Goal: Browse casually: Explore the website without a specific task or goal

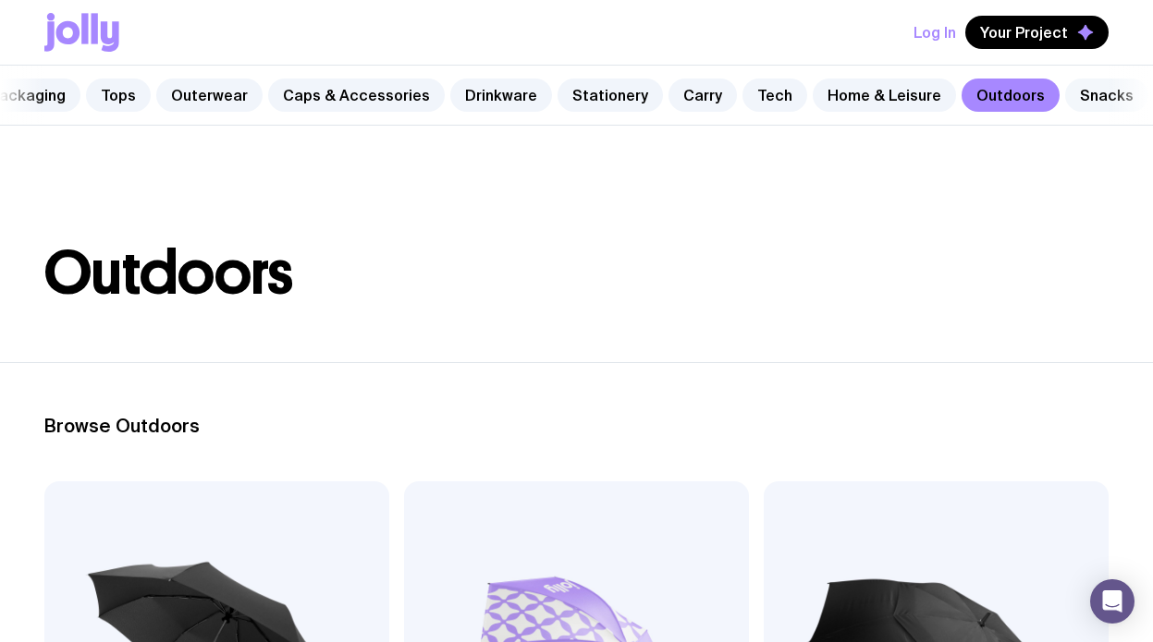
click at [1065, 92] on link "Snacks" at bounding box center [1106, 95] width 83 height 33
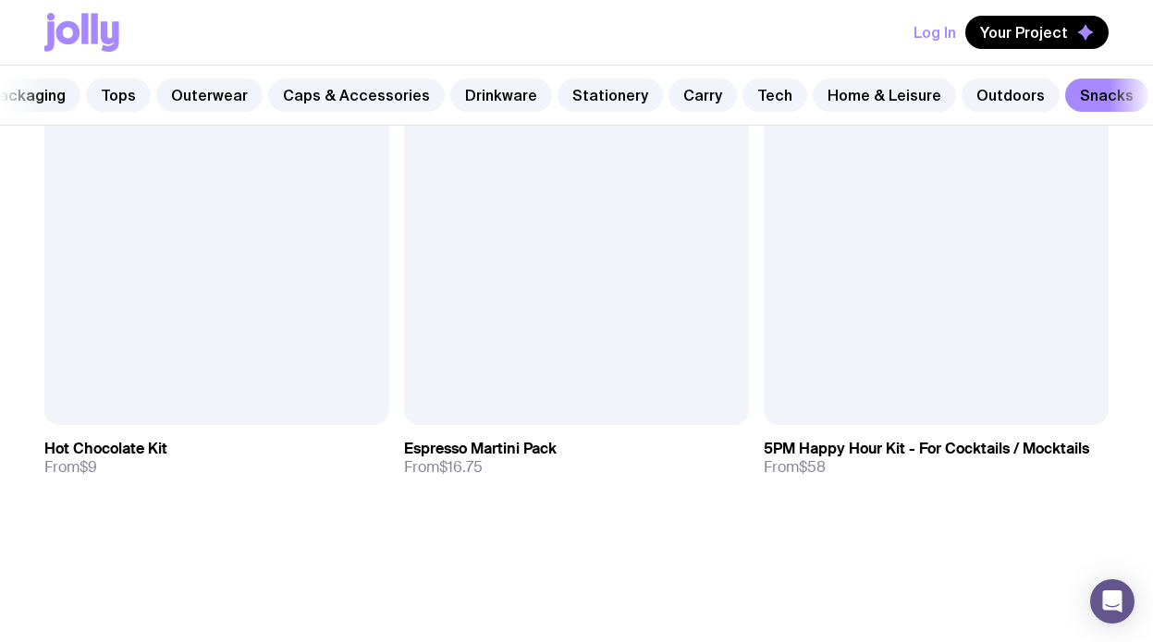
scroll to position [2120, 0]
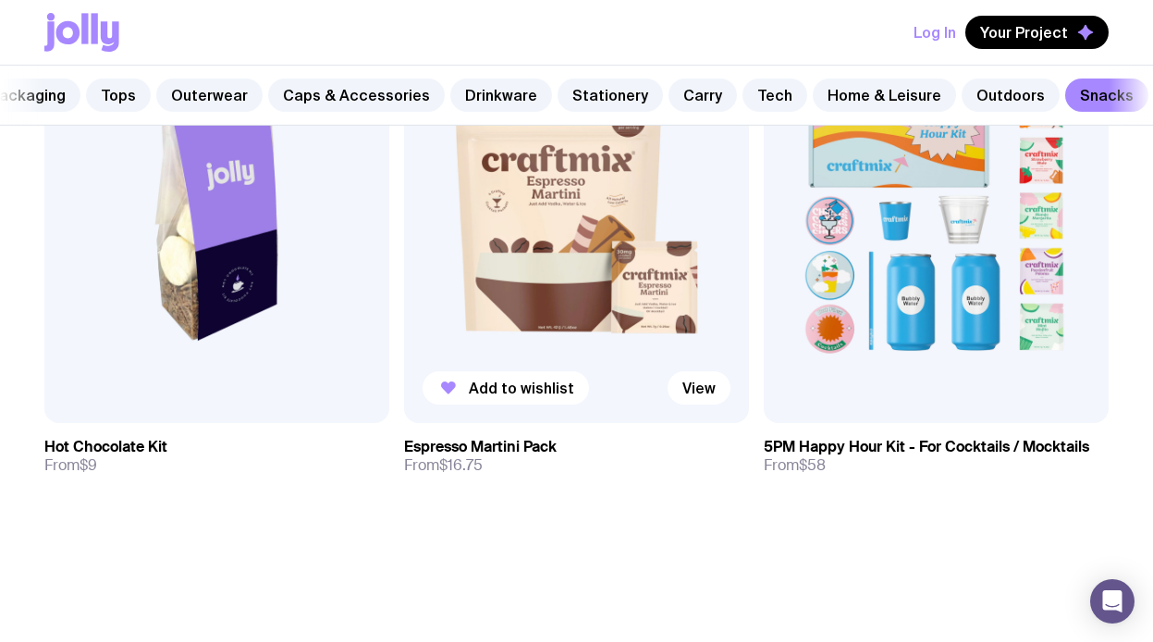
click at [535, 207] on img at bounding box center [576, 217] width 345 height 414
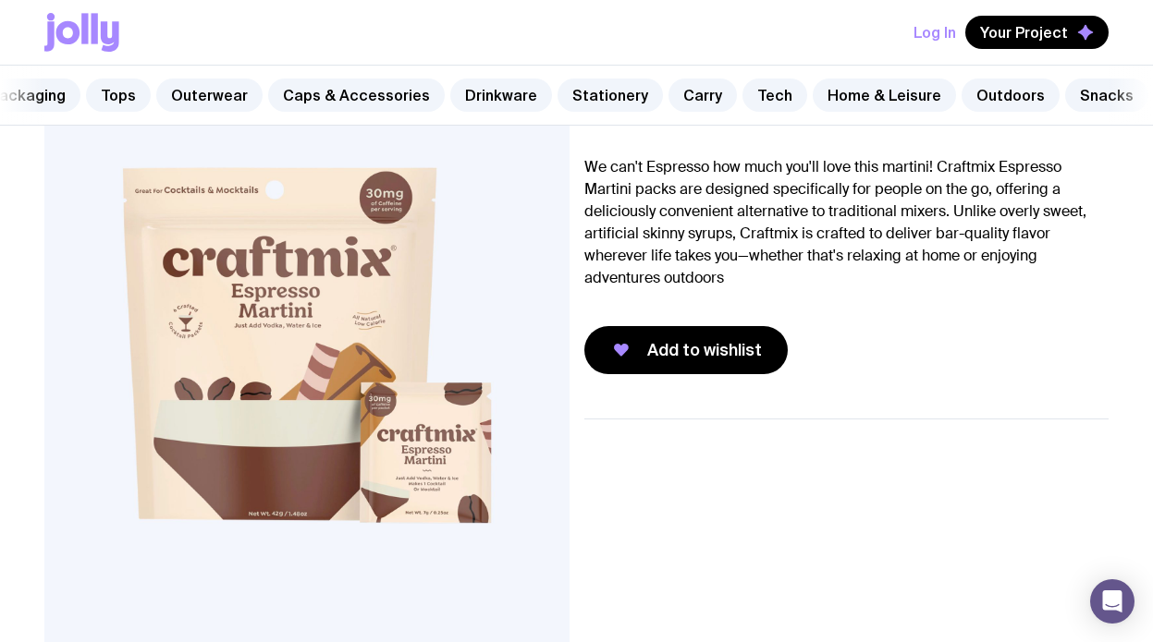
scroll to position [90, 0]
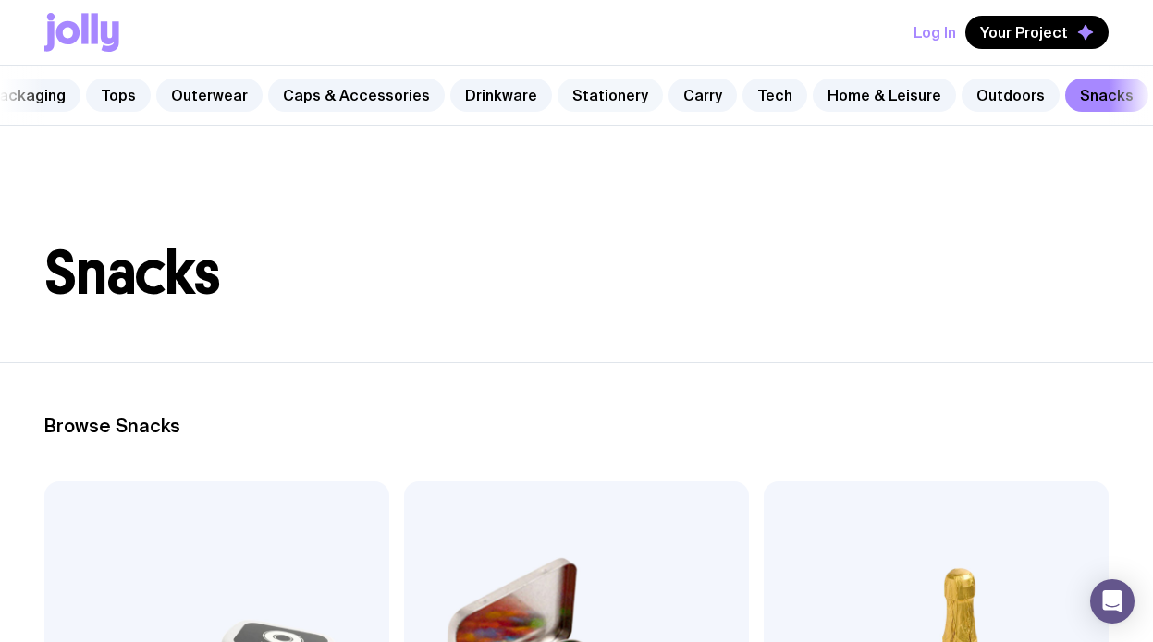
click at [568, 91] on link "Stationery" at bounding box center [609, 95] width 105 height 33
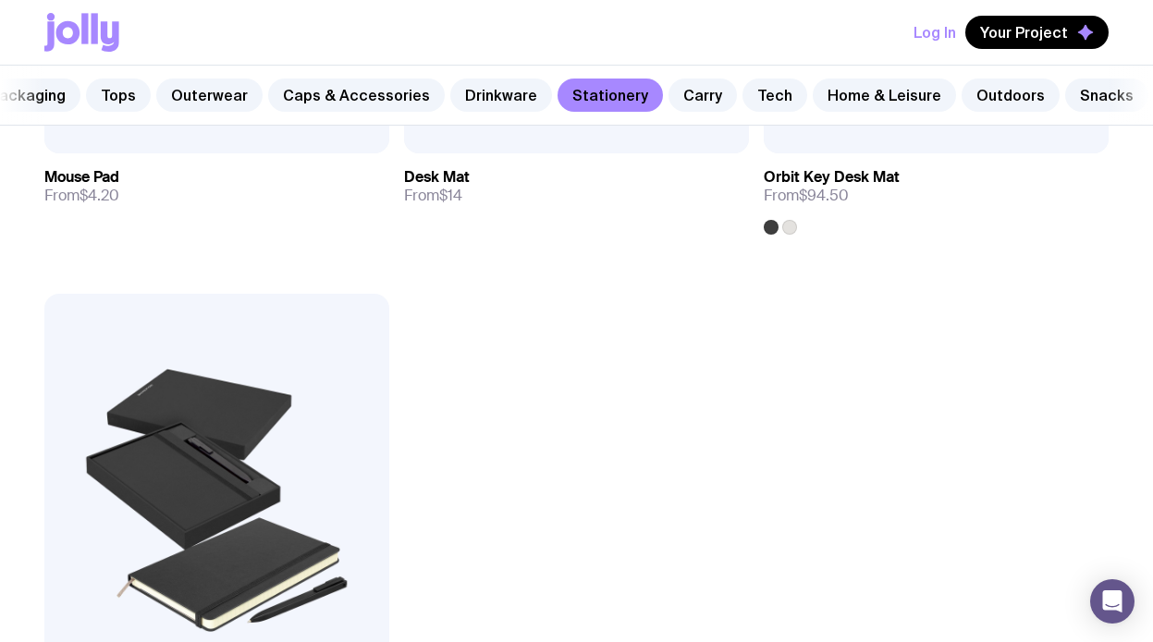
scroll to position [4446, 0]
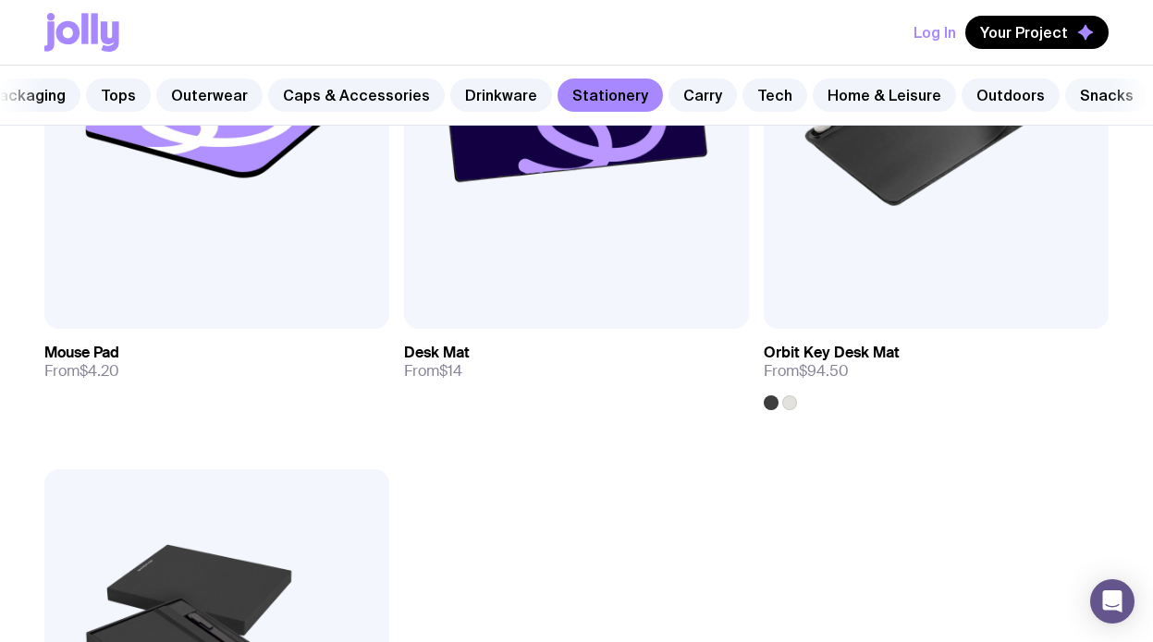
click at [1081, 108] on link "Snacks" at bounding box center [1106, 95] width 83 height 33
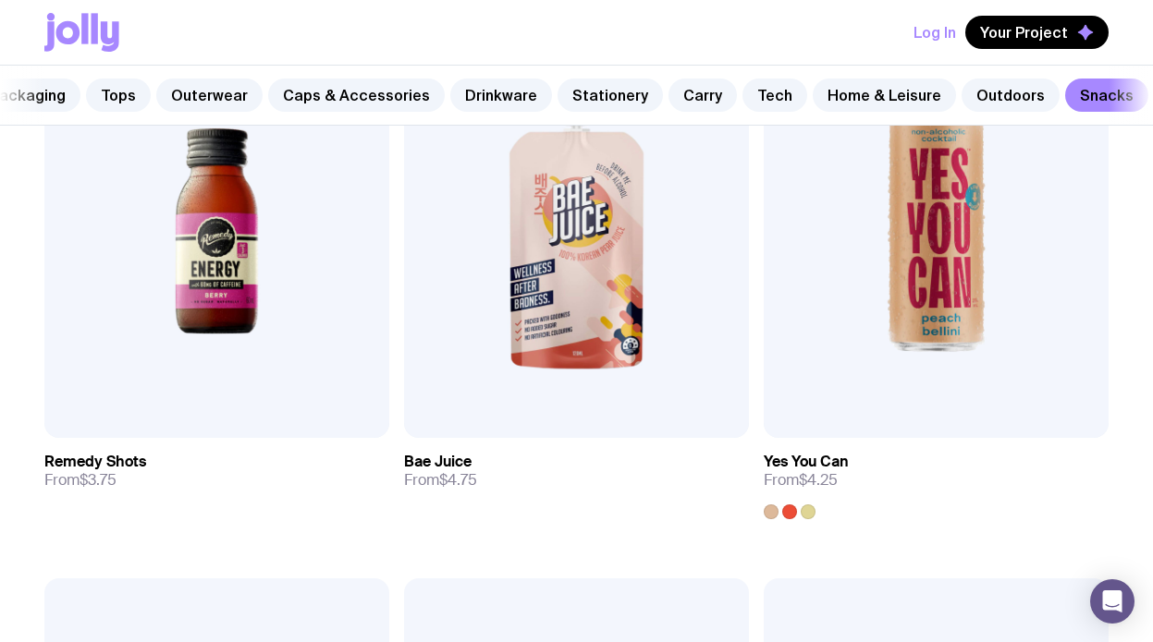
scroll to position [1557, 0]
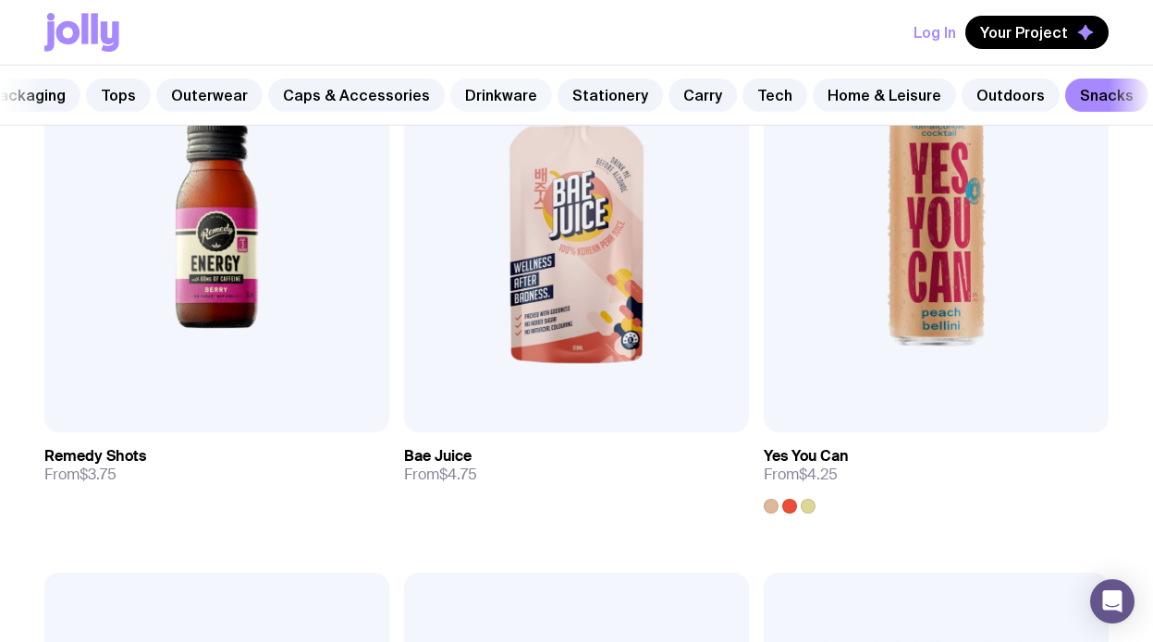
click at [485, 103] on link "Drinkware" at bounding box center [501, 95] width 102 height 33
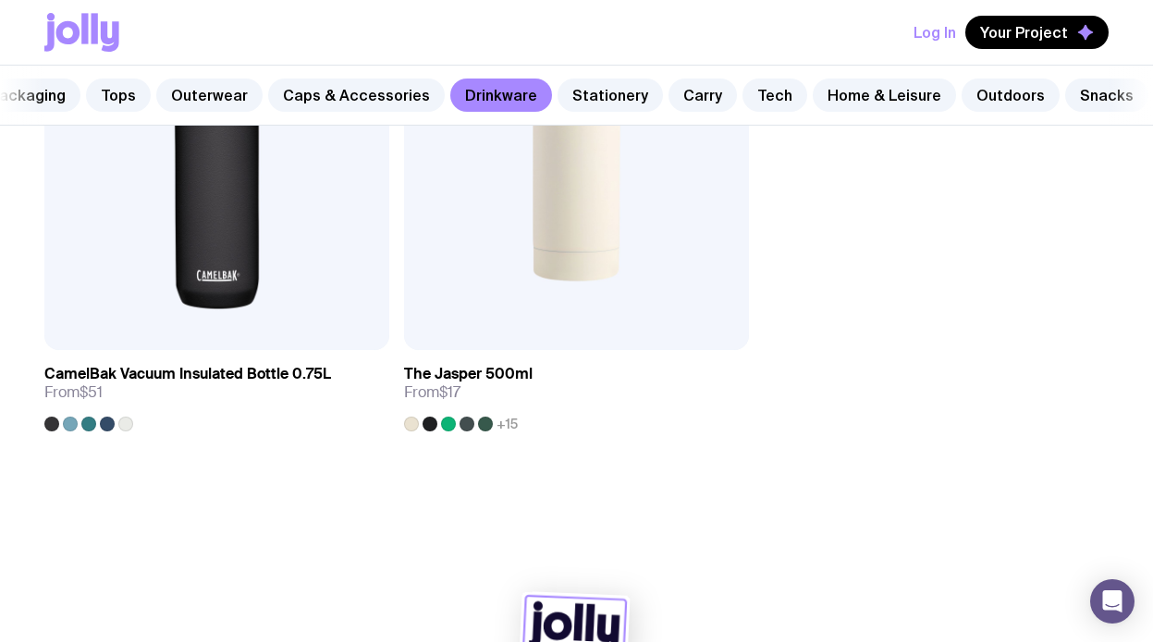
scroll to position [4432, 0]
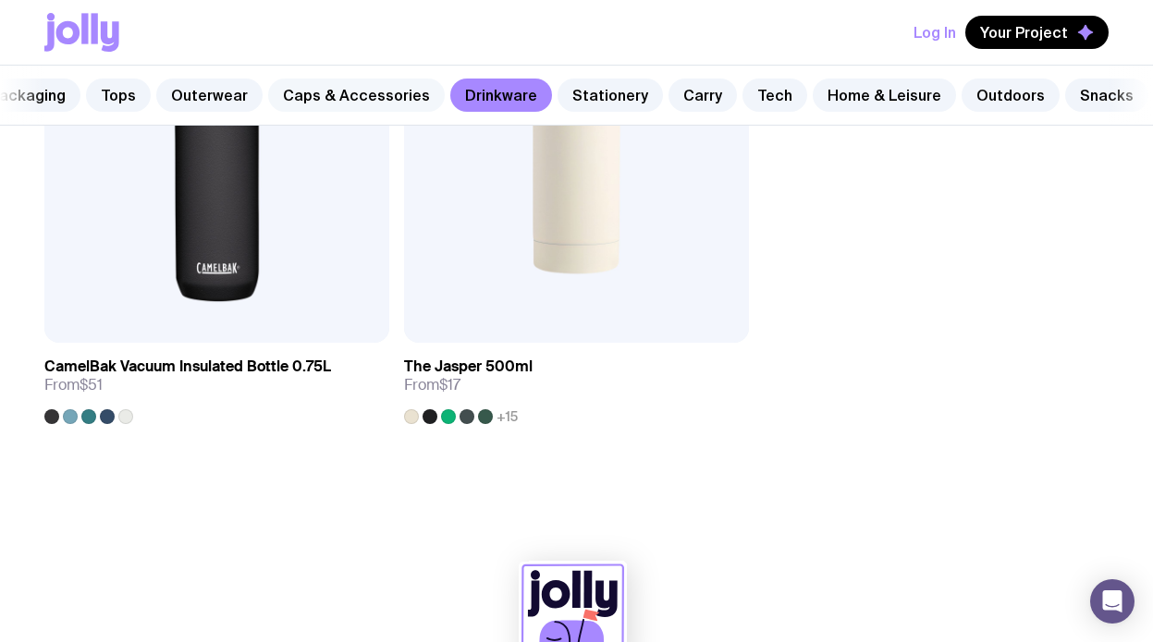
click at [372, 90] on link "Caps & Accessories" at bounding box center [356, 95] width 177 height 33
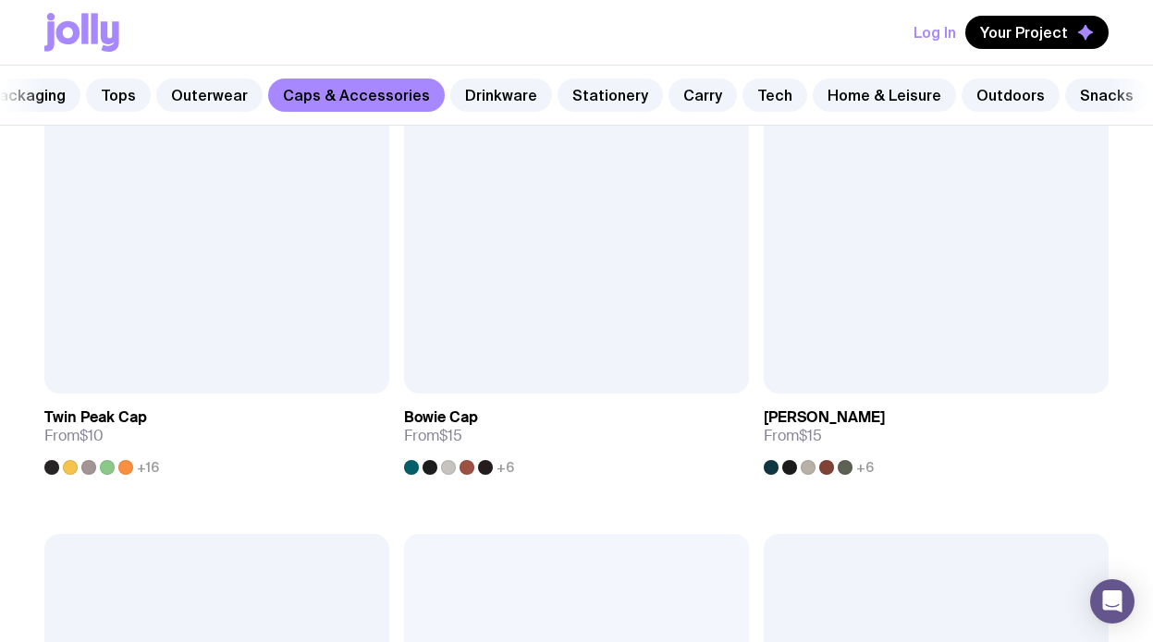
scroll to position [526, 0]
